Goal: Information Seeking & Learning: Check status

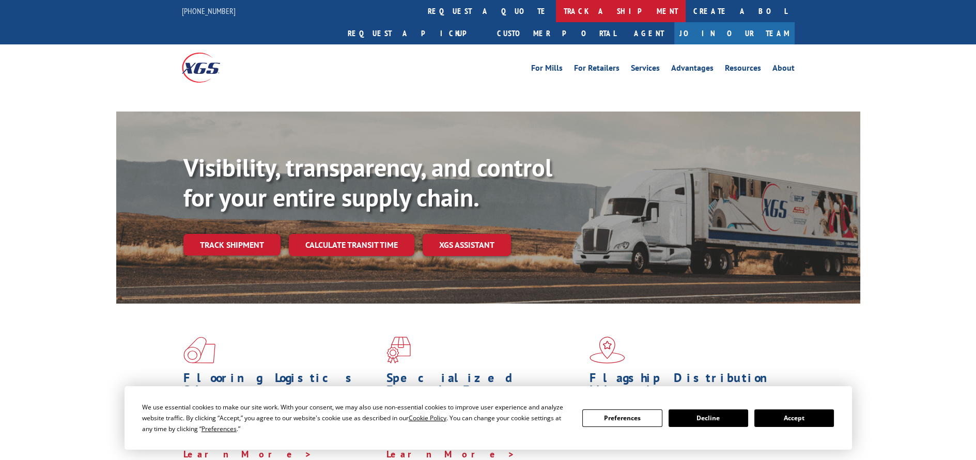
click at [556, 16] on link "track a shipment" at bounding box center [621, 11] width 130 height 22
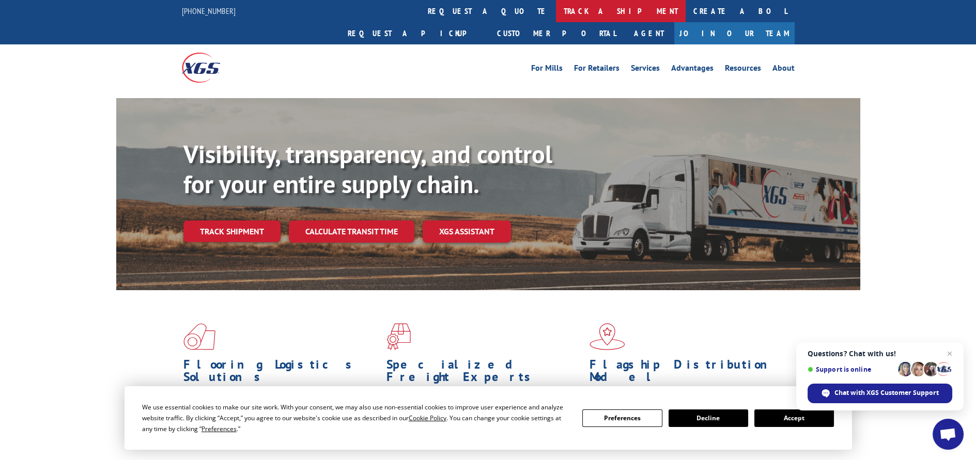
click at [556, 12] on link "track a shipment" at bounding box center [621, 11] width 130 height 22
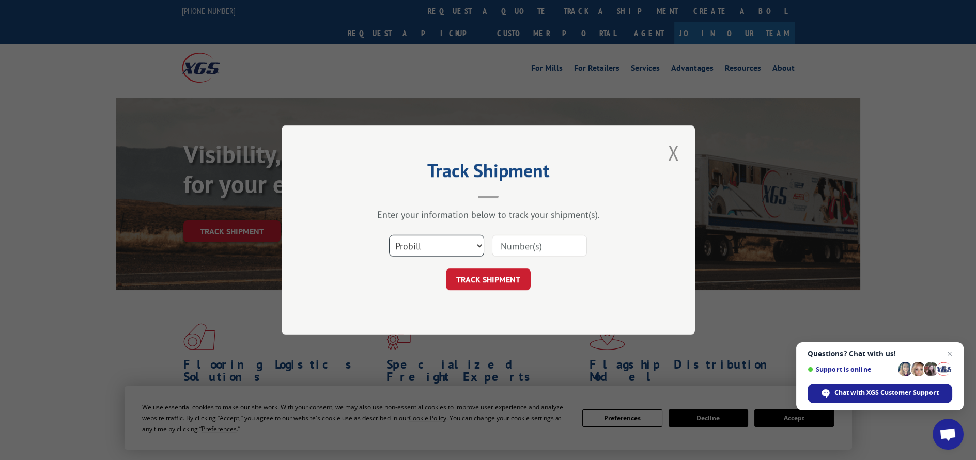
click at [479, 250] on select "Select category... Probill BOL PO" at bounding box center [436, 246] width 95 height 22
select select "po"
click at [389, 235] on select "Select category... Probill BOL PO" at bounding box center [436, 246] width 95 height 22
click at [525, 248] on input at bounding box center [539, 246] width 95 height 22
paste input "12528531"
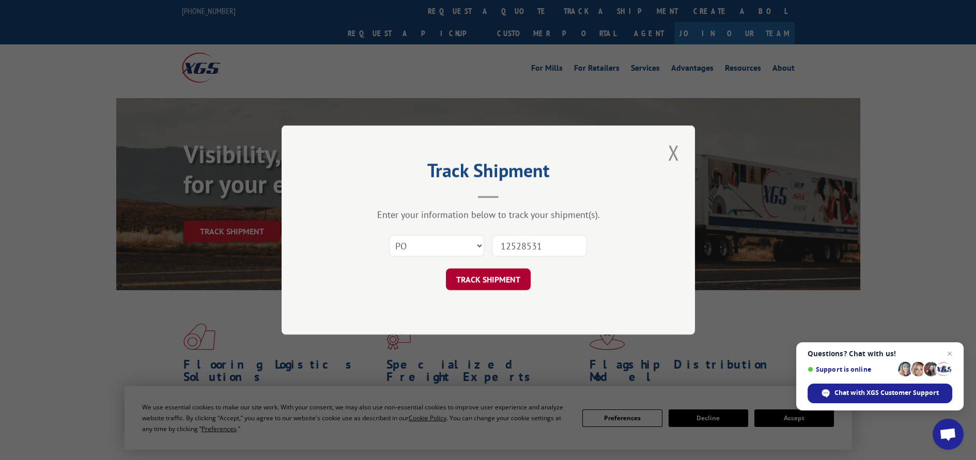
type input "12528531"
click at [506, 279] on button "TRACK SHIPMENT" at bounding box center [488, 280] width 85 height 22
